Goal: Information Seeking & Learning: Learn about a topic

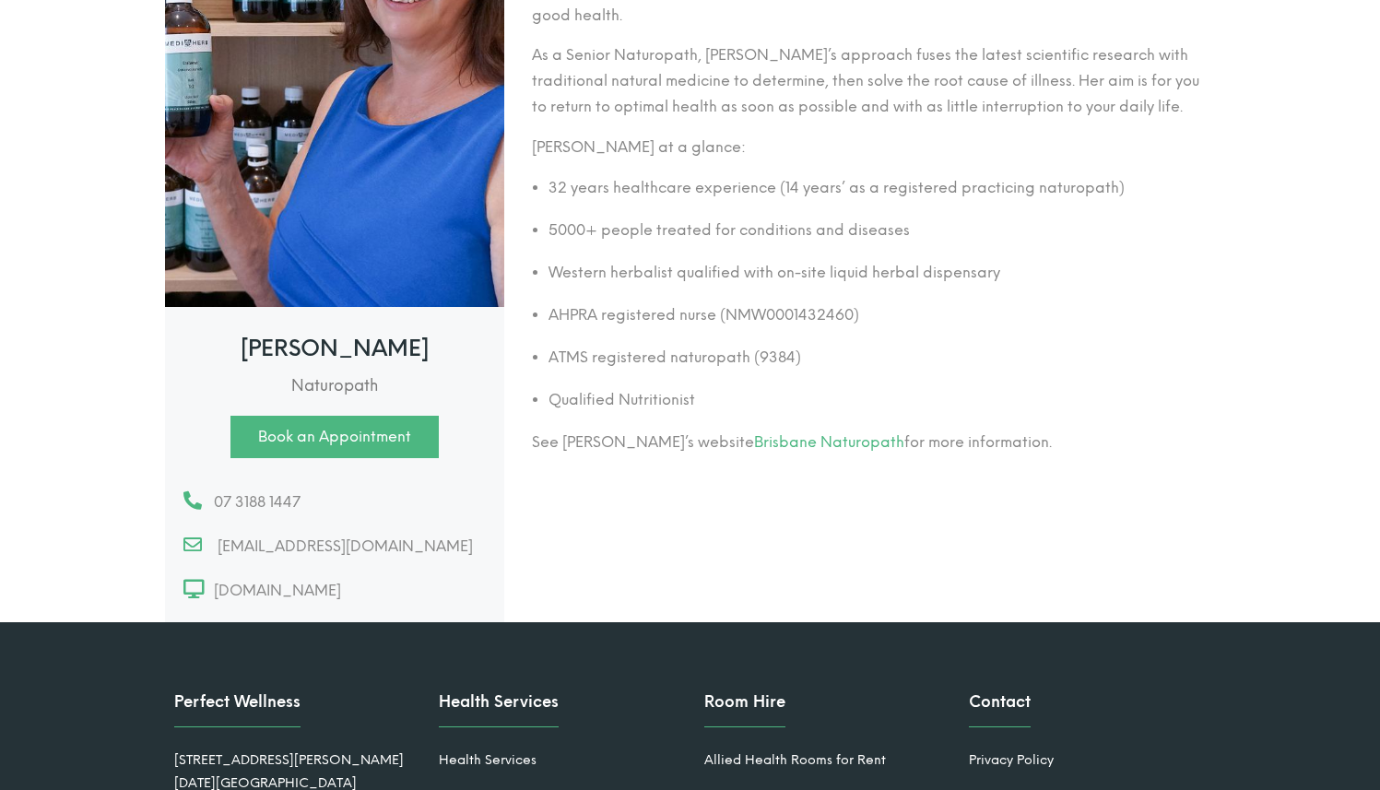
scroll to position [355, 0]
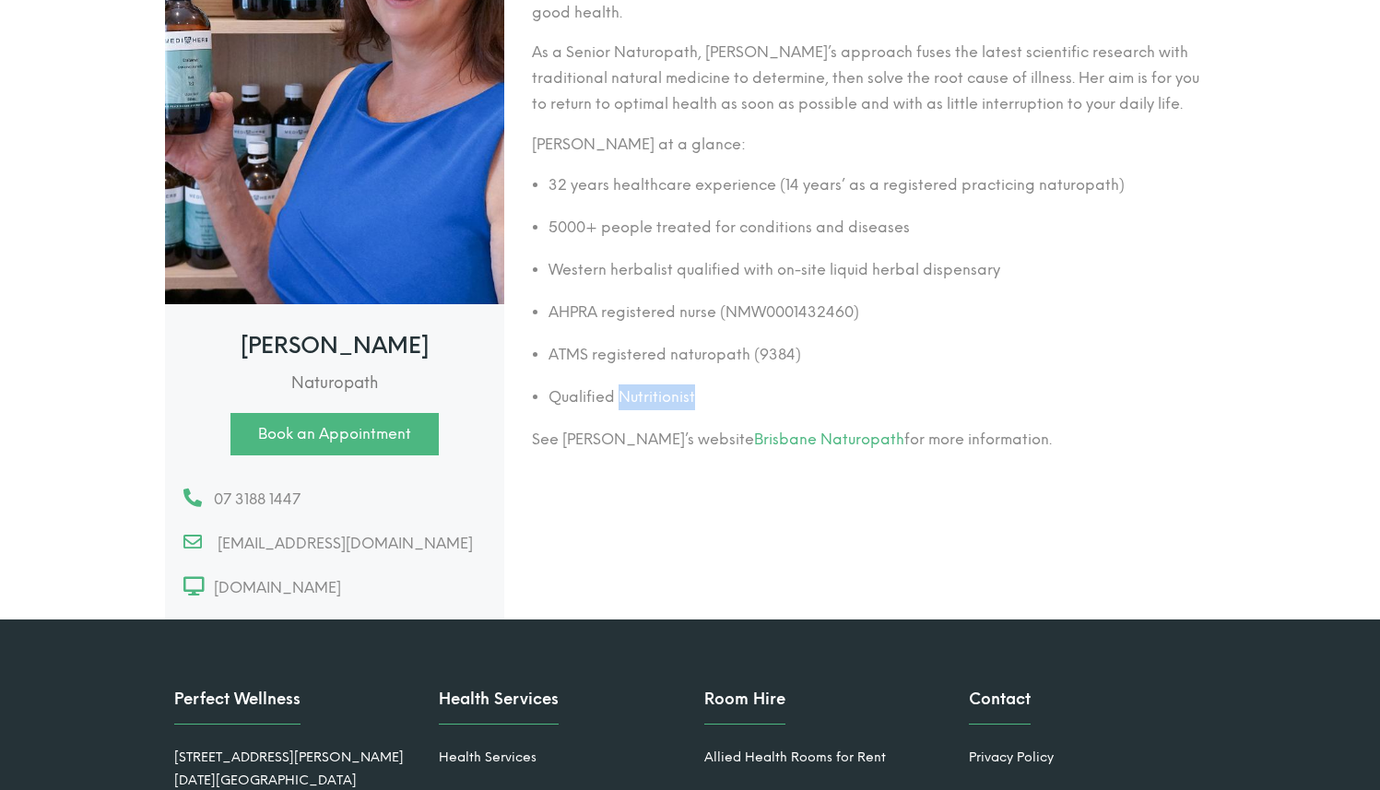
drag, startPoint x: 694, startPoint y: 372, endPoint x: 621, endPoint y: 372, distance: 72.8
click at [621, 384] on li "Qualified Nutritionist" at bounding box center [882, 397] width 667 height 26
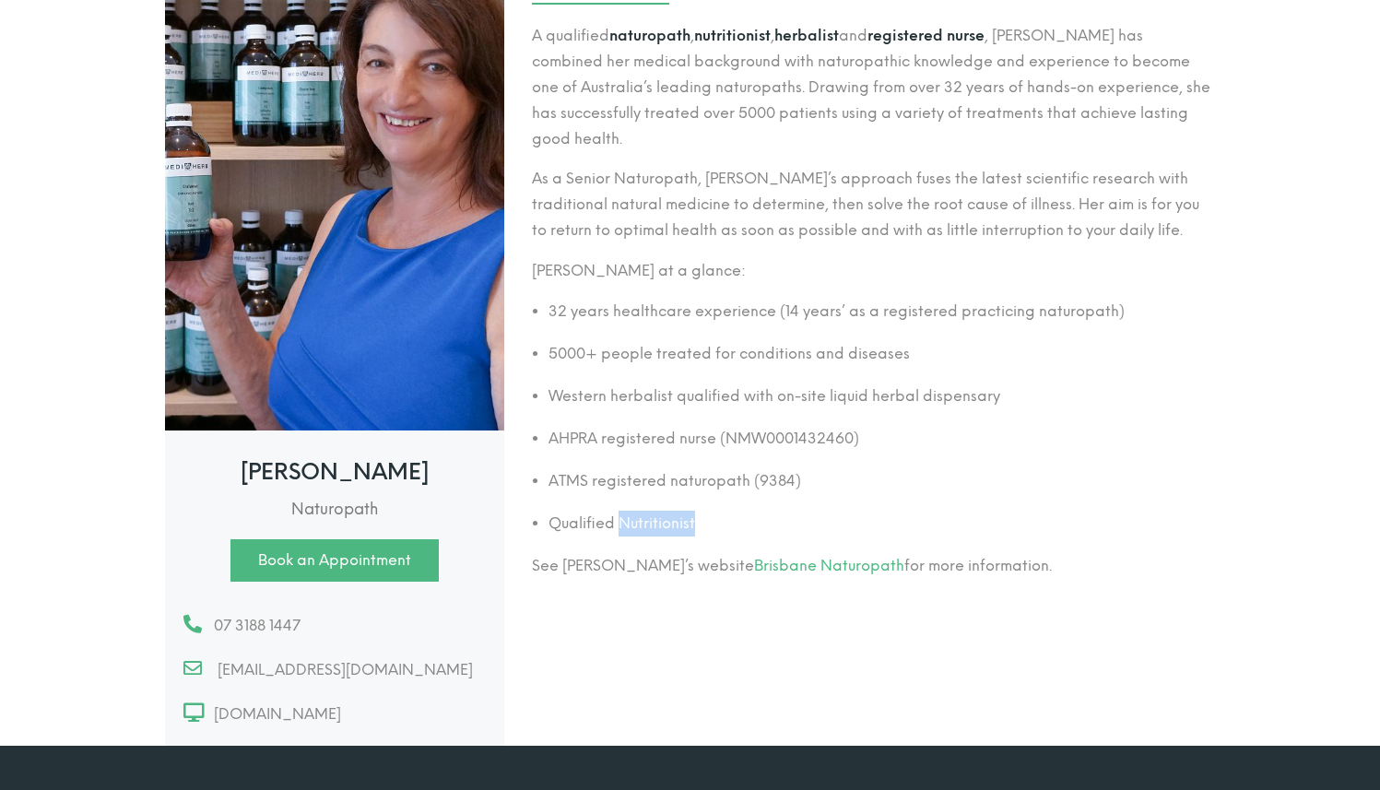
scroll to position [218, 0]
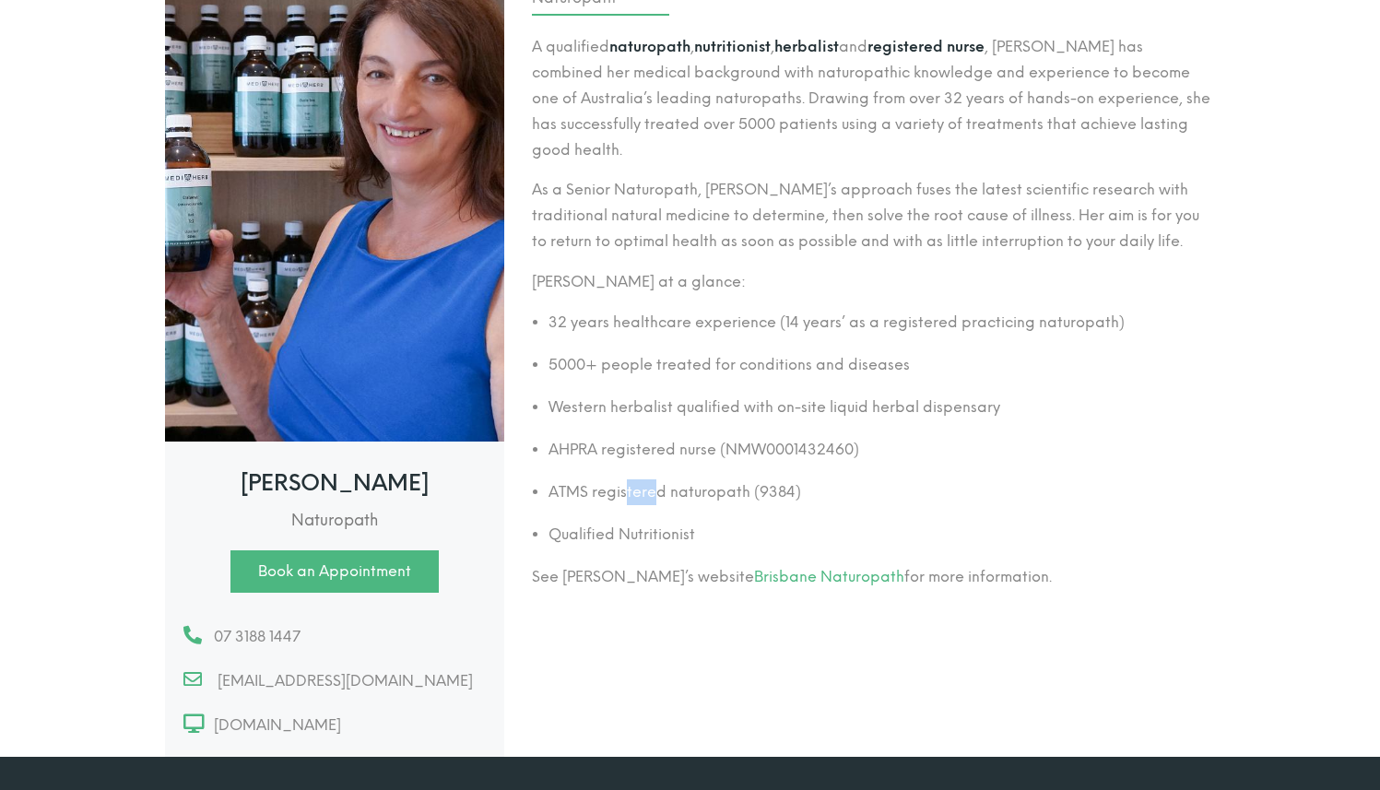
drag, startPoint x: 624, startPoint y: 467, endPoint x: 658, endPoint y: 467, distance: 34.1
click at [658, 479] on li "ATMS registered naturopath (9384)" at bounding box center [882, 492] width 667 height 26
drag, startPoint x: 640, startPoint y: 430, endPoint x: 673, endPoint y: 430, distance: 33.2
click at [673, 437] on li "AHPRA registered nurse (NMW0001432460)" at bounding box center [882, 450] width 667 height 26
drag, startPoint x: 634, startPoint y: 384, endPoint x: 677, endPoint y: 385, distance: 42.4
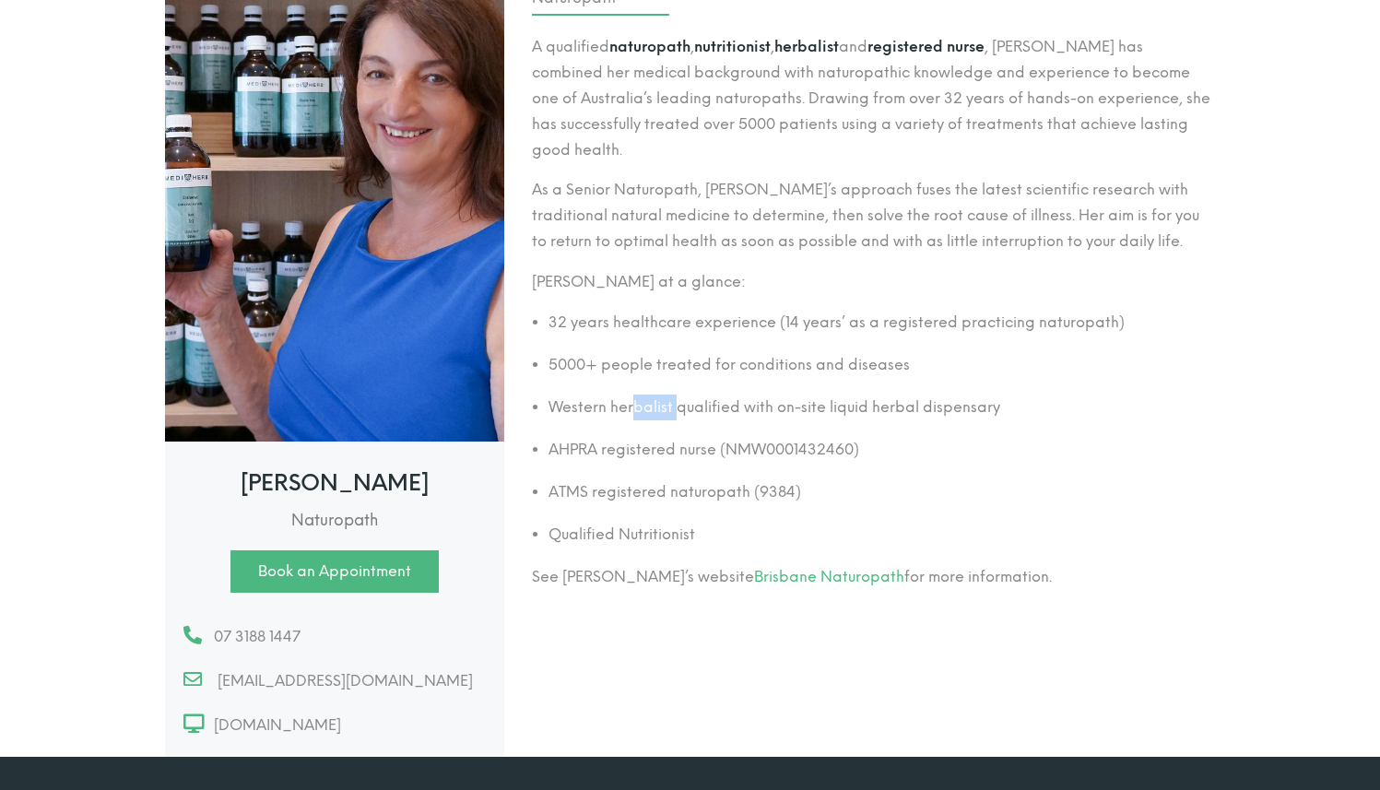
click at [677, 395] on li "Western herbalist qualified with on-site liquid herbal dispensary" at bounding box center [882, 408] width 667 height 26
drag, startPoint x: 651, startPoint y: 334, endPoint x: 674, endPoint y: 334, distance: 23.1
click at [674, 352] on li "5000+ people treated for conditions and diseases" at bounding box center [882, 365] width 667 height 26
drag, startPoint x: 638, startPoint y: 303, endPoint x: 670, endPoint y: 301, distance: 32.4
click at [670, 310] on li "32 years healthcare experience (14 years’ as a registered practicing naturopath)" at bounding box center [882, 323] width 667 height 26
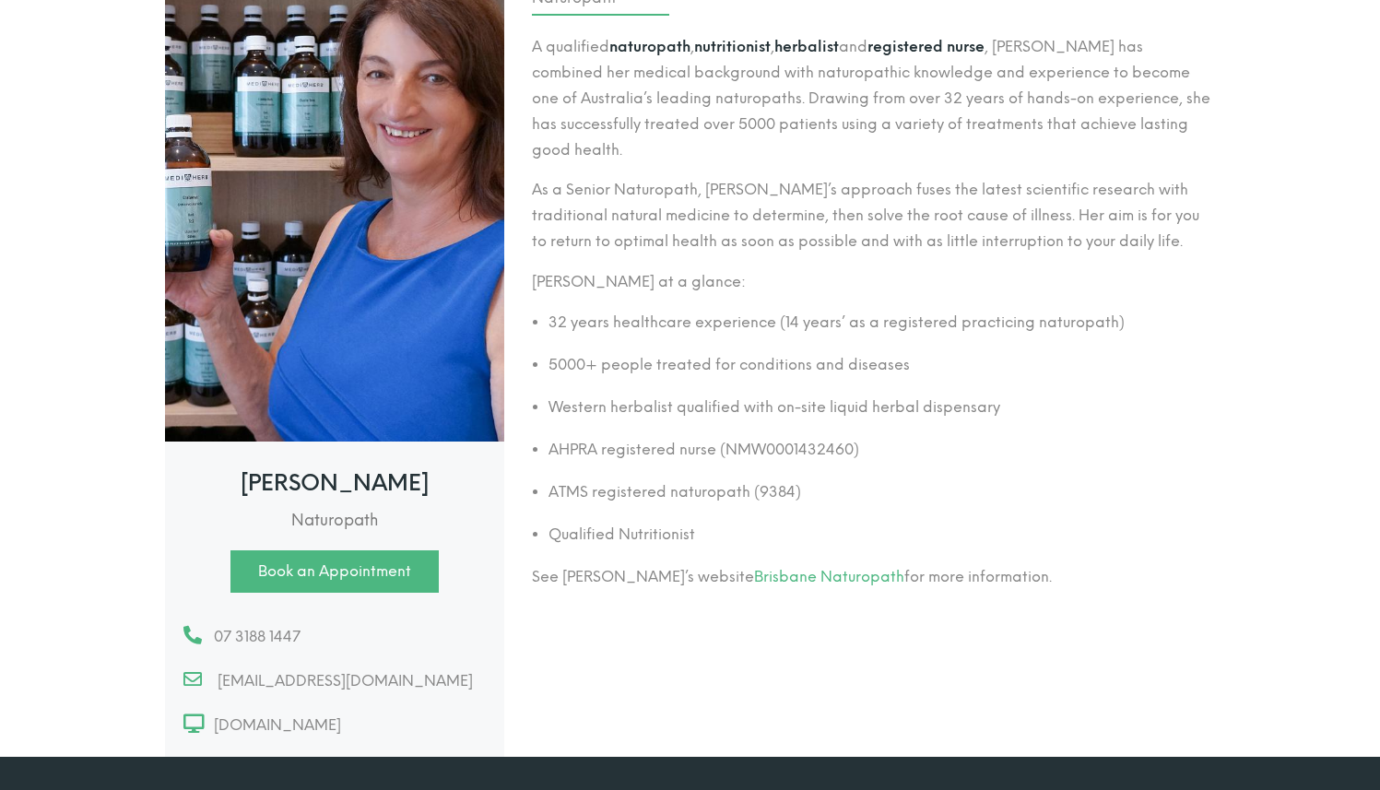
click at [697, 323] on ul "32 years healthcare experience (14 years’ as a registered practicing naturopath…" at bounding box center [873, 429] width 683 height 238
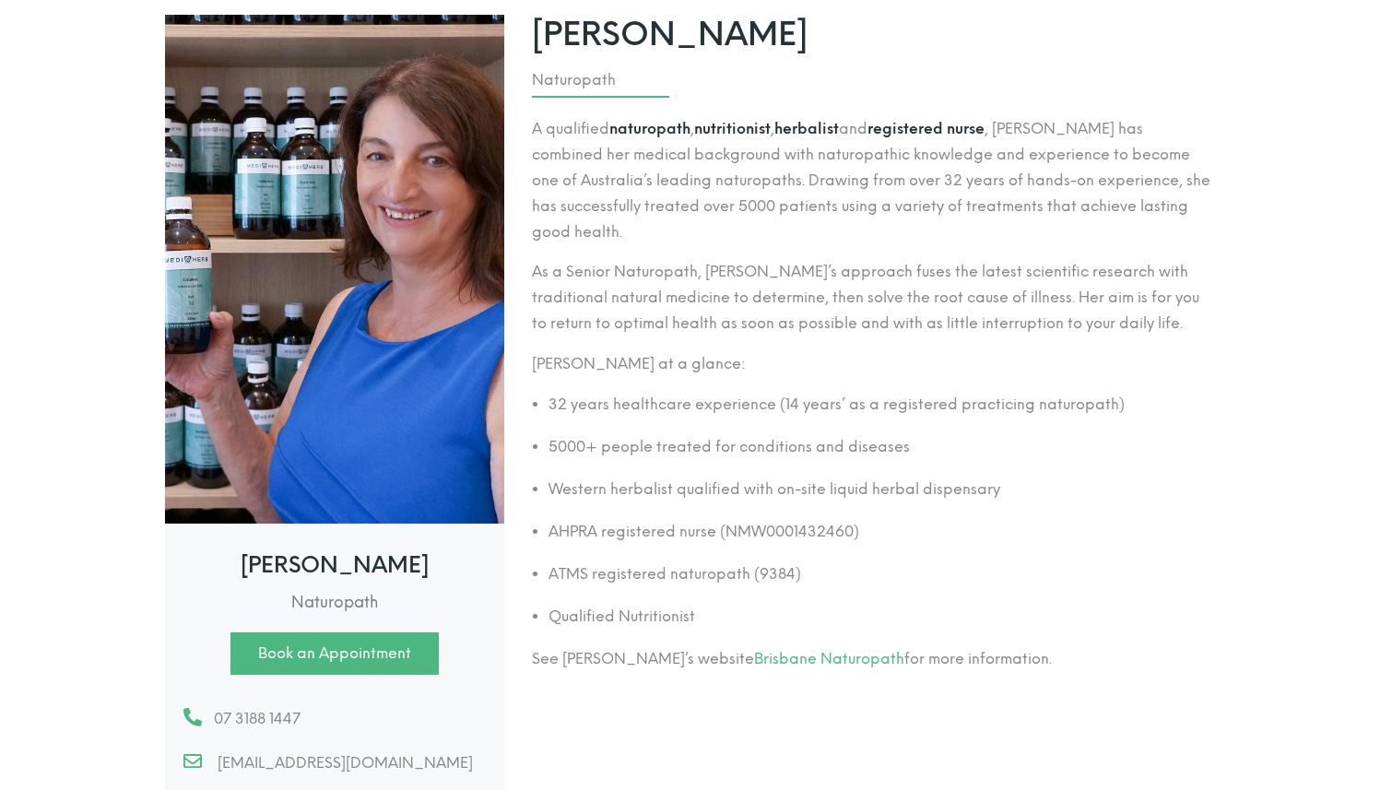
scroll to position [135, 0]
drag, startPoint x: 633, startPoint y: 553, endPoint x: 666, endPoint y: 552, distance: 33.2
click at [666, 562] on li "ATMS registered naturopath (9384)" at bounding box center [882, 575] width 667 height 26
drag, startPoint x: 600, startPoint y: 594, endPoint x: 645, endPoint y: 593, distance: 45.2
click at [645, 605] on li "Qualified Nutritionist" at bounding box center [882, 618] width 667 height 26
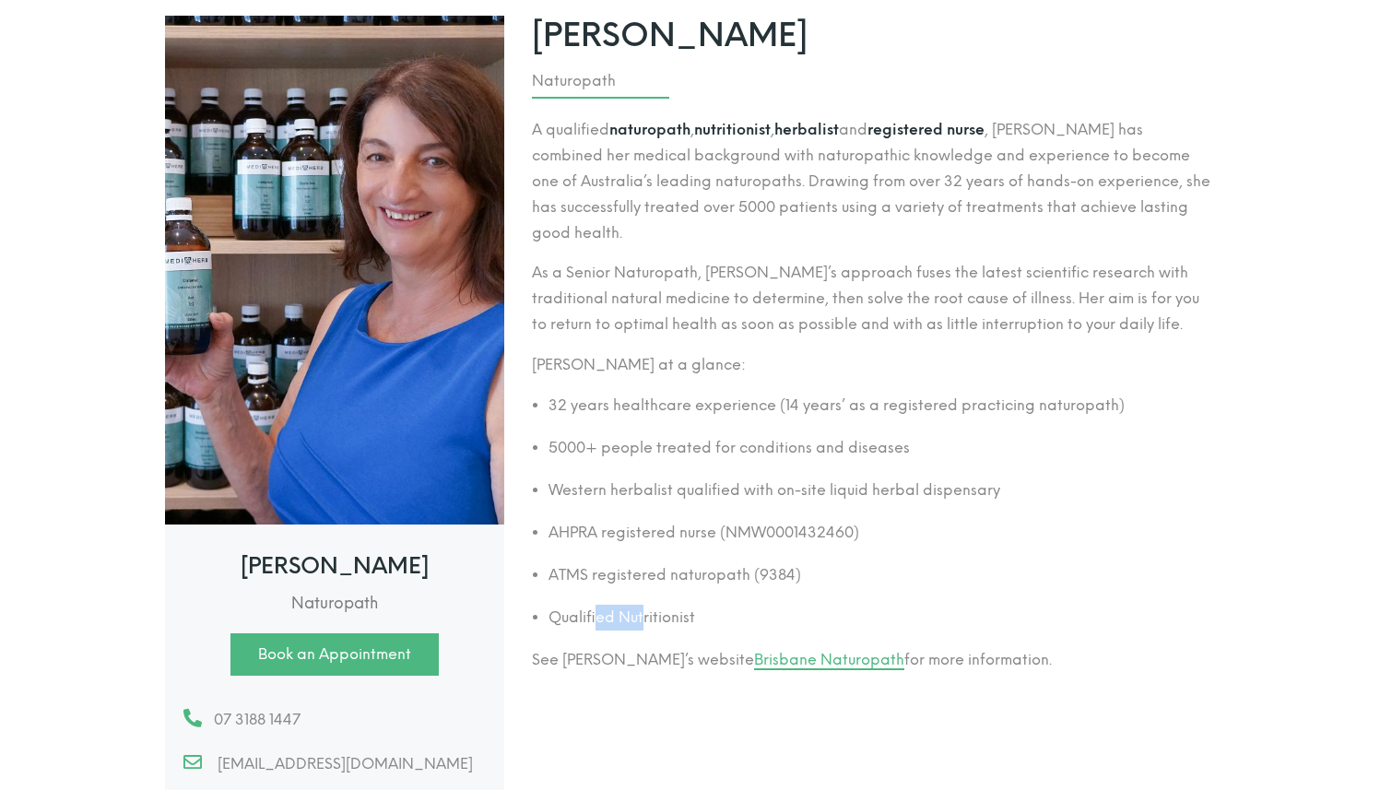
click at [754, 651] on link "Brisbane Naturopath" at bounding box center [829, 660] width 150 height 18
